Goal: Information Seeking & Learning: Learn about a topic

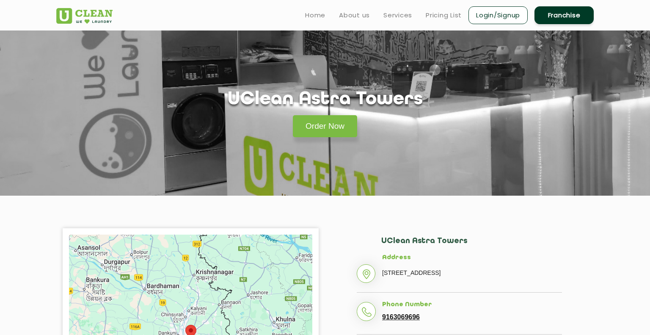
click at [550, 16] on link "Franchise" at bounding box center [563, 15] width 59 height 18
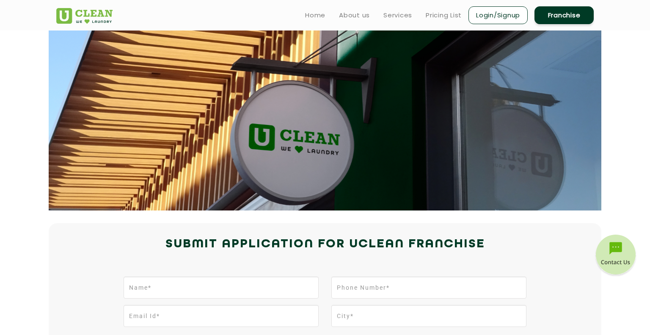
click at [572, 24] on li "Franchise" at bounding box center [563, 15] width 59 height 20
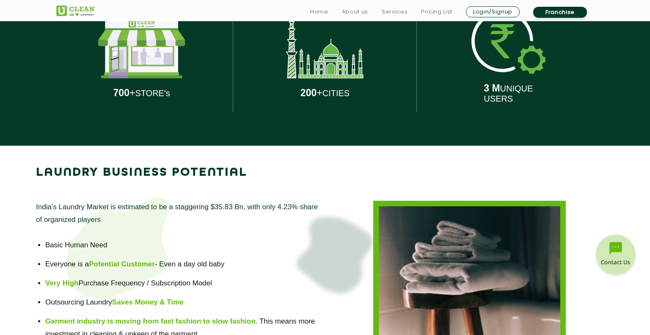
scroll to position [456, 0]
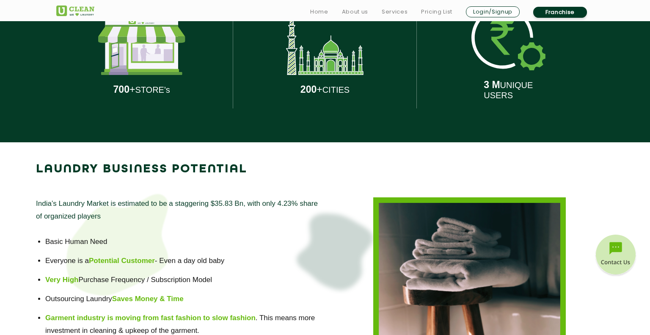
click at [112, 61] on img at bounding box center [141, 42] width 87 height 63
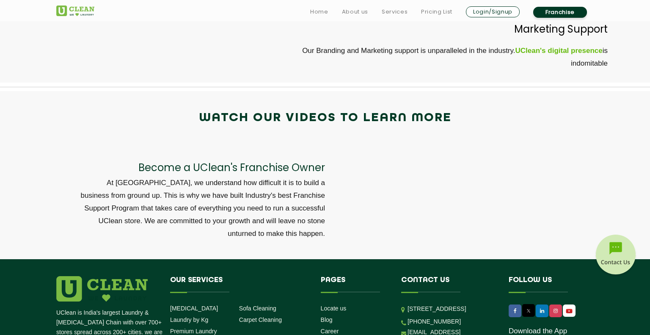
scroll to position [2855, 0]
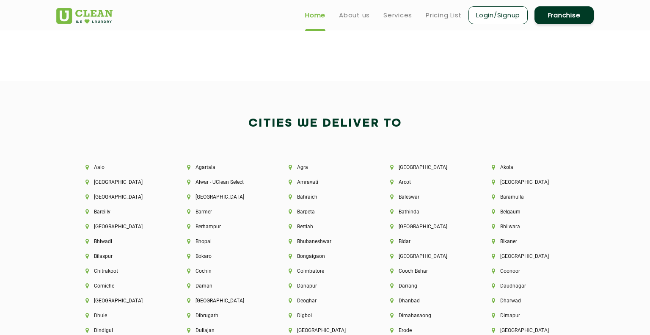
scroll to position [2054, 0]
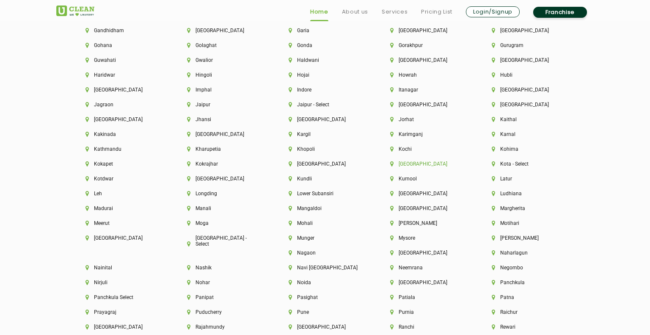
click at [396, 167] on li "[GEOGRAPHIC_DATA]" at bounding box center [426, 164] width 73 height 6
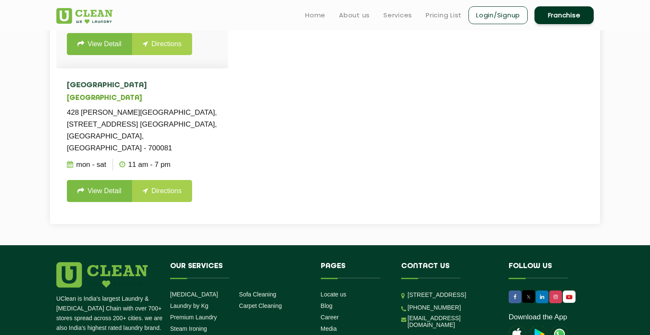
scroll to position [3545, 0]
